Goal: Use online tool/utility: Utilize a website feature to perform a specific function

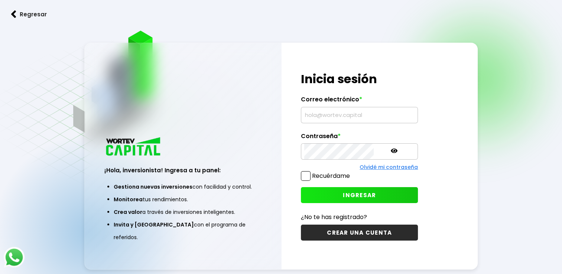
type input "[EMAIL_ADDRESS][DOMAIN_NAME]"
click at [306, 175] on span at bounding box center [306, 176] width 10 height 10
click at [352, 172] on input "Recuérdame" at bounding box center [352, 172] width 0 height 0
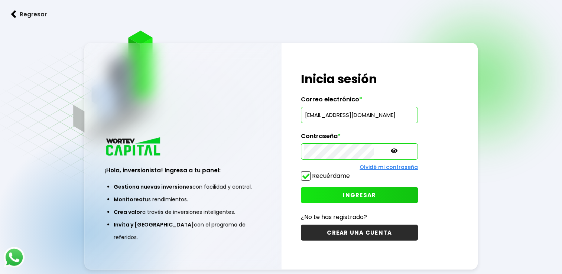
click at [350, 194] on span "INGRESAR" at bounding box center [359, 195] width 33 height 8
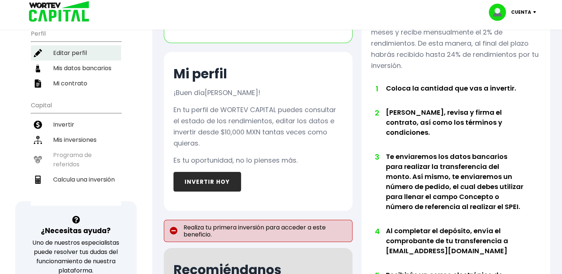
scroll to position [112, 0]
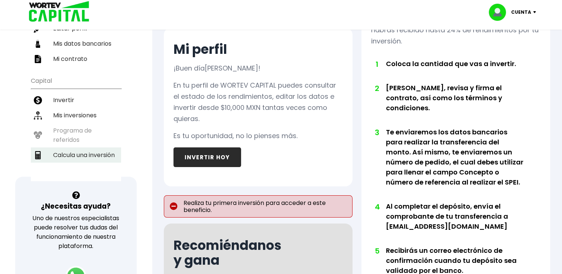
click at [90, 152] on li "Calcula una inversión" at bounding box center [76, 155] width 90 height 15
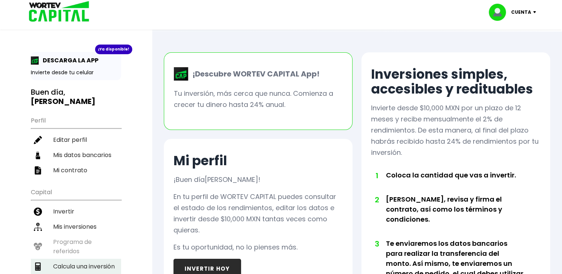
select select "1"
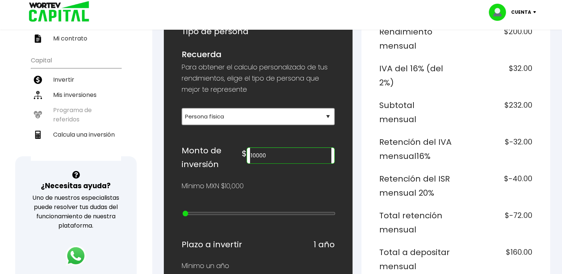
scroll to position [149, 0]
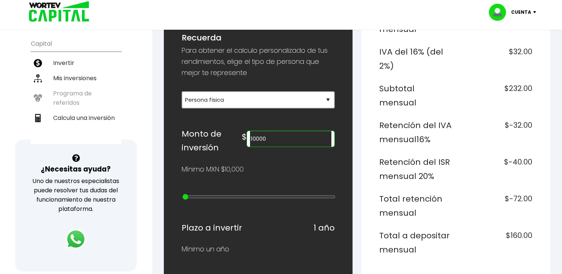
drag, startPoint x: 317, startPoint y: 140, endPoint x: 236, endPoint y: 135, distance: 81.2
click at [236, 135] on div "Monto de inversión $ 10000" at bounding box center [258, 141] width 153 height 28
drag, startPoint x: 314, startPoint y: 144, endPoint x: 239, endPoint y: 135, distance: 75.3
click at [239, 135] on div "Monto de inversión $ 10000000" at bounding box center [258, 141] width 153 height 28
click at [339, 122] on div "¿Cuánto quieres invertir? WORTEV CAPITAL crece tu dinero apoyando empresas mexi…" at bounding box center [258, 278] width 189 height 657
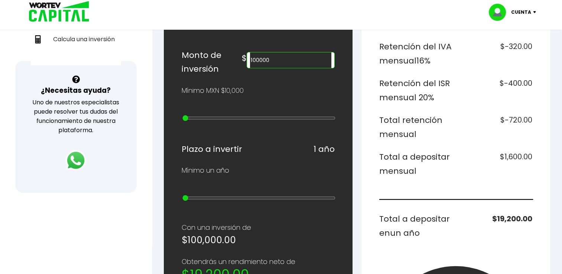
scroll to position [223, 0]
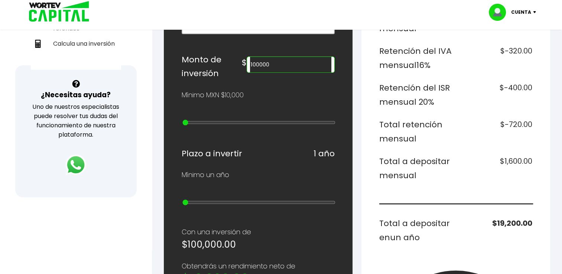
type input "300000"
type input "11"
click at [249, 121] on input "range" at bounding box center [258, 123] width 153 height 6
type input "200000"
type input "10"
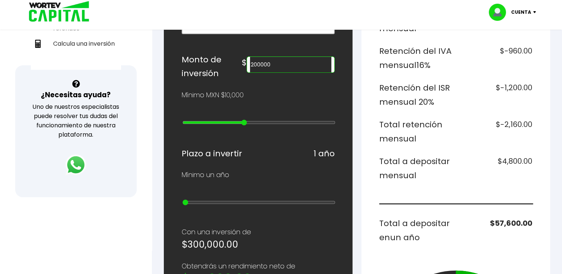
type input "90000"
type input "8"
type input "80000"
type input "7"
type input "70000"
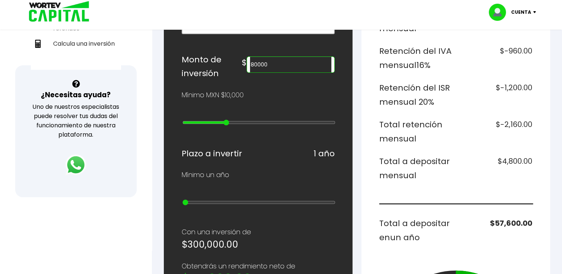
type input "6"
type input "60000"
type input "5"
type input "50000"
type input "4"
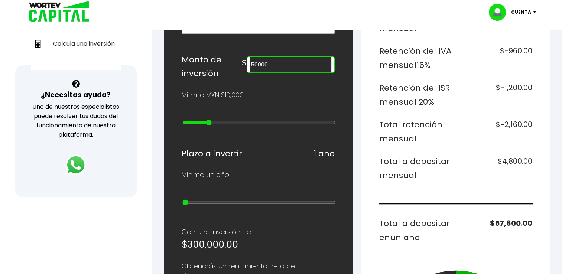
type input "40000"
type input "3"
type input "30000"
type input "2"
type input "20000"
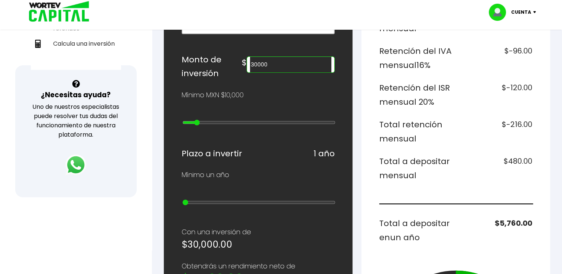
type input "1"
type input "10000"
drag, startPoint x: 249, startPoint y: 121, endPoint x: 167, endPoint y: 114, distance: 82.4
type input "0"
click at [182, 120] on input "range" at bounding box center [258, 123] width 153 height 6
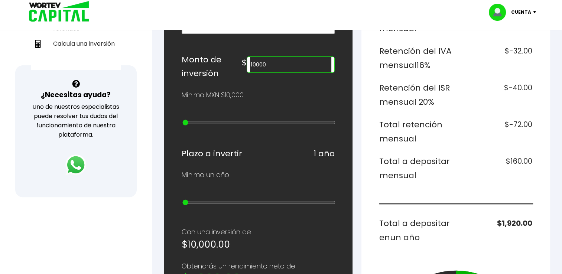
type input "20000"
type input "1"
type input "30000"
type input "2"
type input "50000"
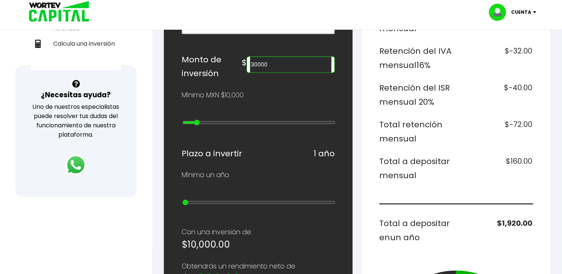
type input "4"
type input "80000"
type input "7"
type input "400000"
type input "12"
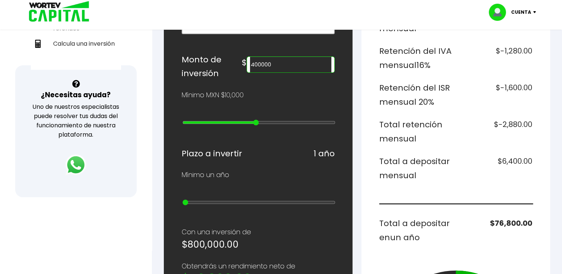
type input "800000"
type input "16"
type input "3000000"
type input "20"
type input "20000000"
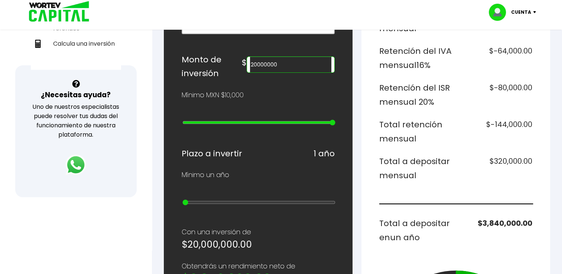
drag, startPoint x: 186, startPoint y: 120, endPoint x: 398, endPoint y: 115, distance: 212.7
type input "25"
click at [336, 120] on input "range" at bounding box center [258, 123] width 153 height 6
click at [326, 98] on div "Mínimo MXN $10,000" at bounding box center [258, 95] width 153 height 11
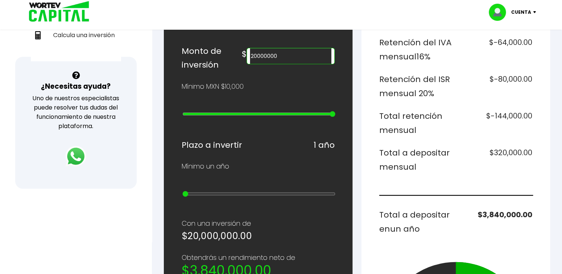
scroll to position [186, 0]
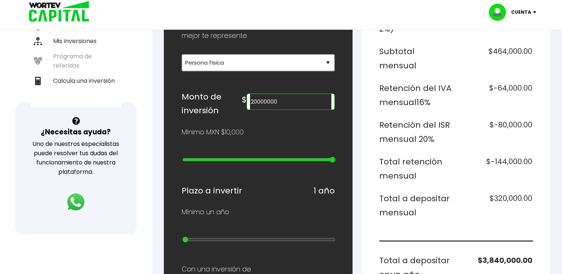
click at [316, 122] on div "¿Cuánto quieres invertir? WORTEV CAPITAL crece tu dinero apoyando empresas mexi…" at bounding box center [258, 241] width 153 height 633
drag, startPoint x: 308, startPoint y: 103, endPoint x: 238, endPoint y: 98, distance: 70.8
click at [238, 98] on div "Monto de inversión $ 20000000" at bounding box center [258, 104] width 153 height 28
type input "100000"
click at [348, 77] on div "¿Cuánto quieres invertir? WORTEV CAPITAL crece tu dinero apoyando empresas mexi…" at bounding box center [258, 241] width 189 height 657
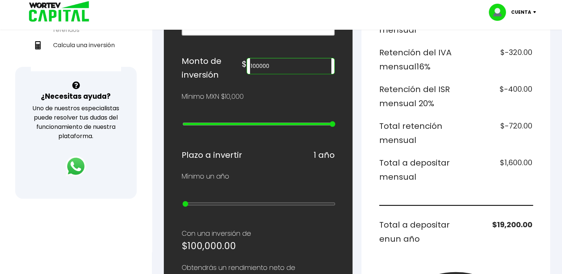
scroll to position [260, 0]
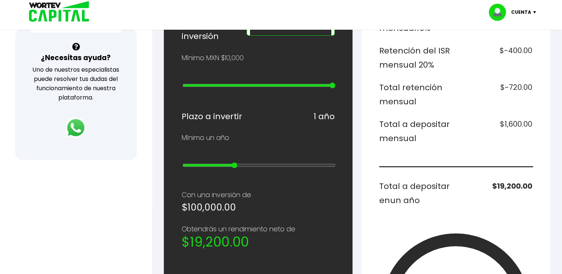
click at [240, 162] on input "range" at bounding box center [258, 165] width 153 height 6
type input "7"
click at [289, 163] on input "range" at bounding box center [258, 165] width 153 height 6
click at [525, 203] on div "Monto a invertir $100,000.00 Rendimiento mensual $2,000.00 IVA del 16% (del 2%)…" at bounding box center [455, 130] width 153 height 513
